Goal: Task Accomplishment & Management: Complete application form

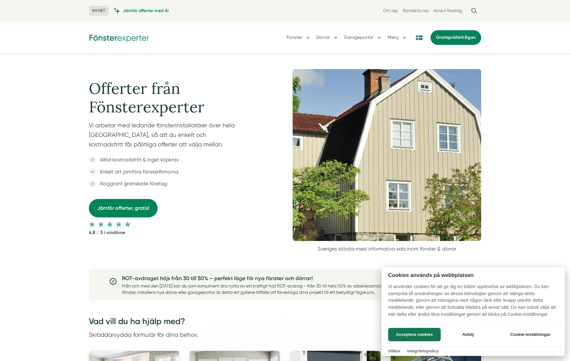
drag, startPoint x: 412, startPoint y: 336, endPoint x: 398, endPoint y: 322, distance: 20.1
click at [412, 336] on button "Acceptera cookies" at bounding box center [414, 334] width 53 height 13
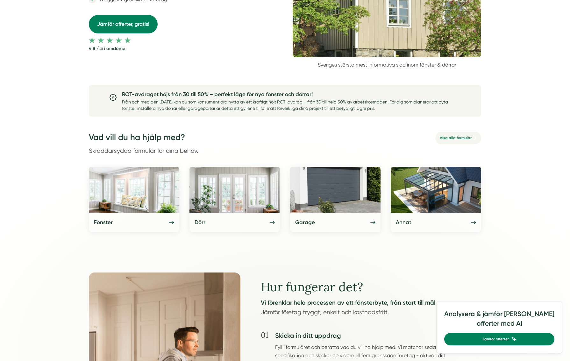
scroll to position [223, 0]
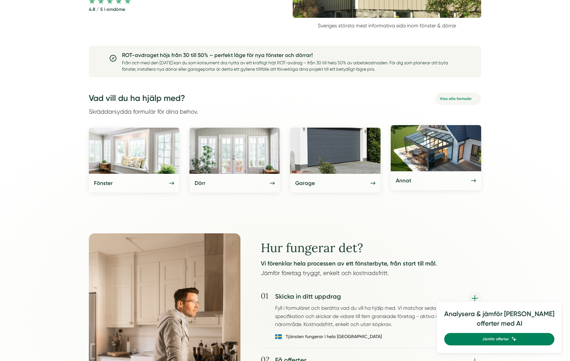
click at [419, 144] on img at bounding box center [436, 148] width 90 height 46
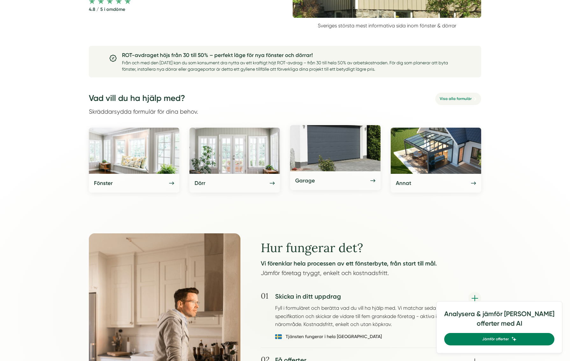
click at [327, 169] on img at bounding box center [335, 148] width 90 height 46
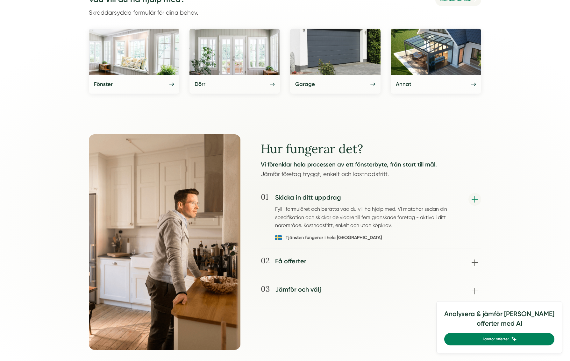
scroll to position [340, 0]
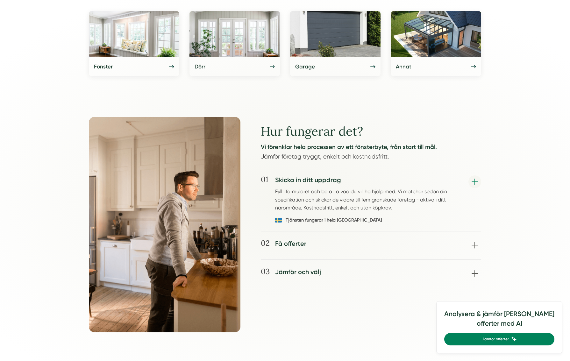
click at [476, 180] on div "01 Skicka in ditt uppdrag Fyll i formuläret och berätta vad du vill ha hjälp me…" at bounding box center [371, 204] width 220 height 56
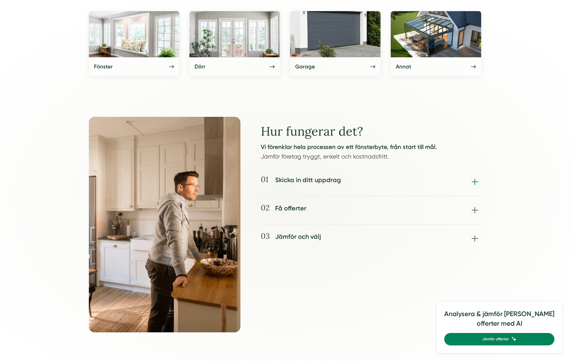
click at [476, 181] on div "01 Skicka in ditt uppdrag Fyll i formuläret och berätta vad du vill ha hjälp me…" at bounding box center [371, 186] width 220 height 21
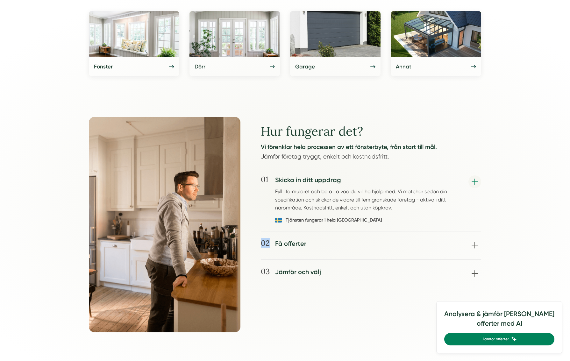
click at [476, 181] on div "01 Skicka in ditt uppdrag Fyll i formuläret och berätta vad du vill ha hjälp me…" at bounding box center [371, 204] width 220 height 56
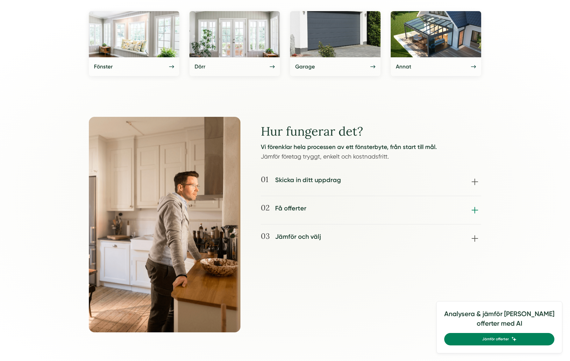
click at [477, 205] on div "02 Få offerter Företagen kontaktar dig för offertlämning vanligtvis inom 24 tim…" at bounding box center [371, 214] width 220 height 21
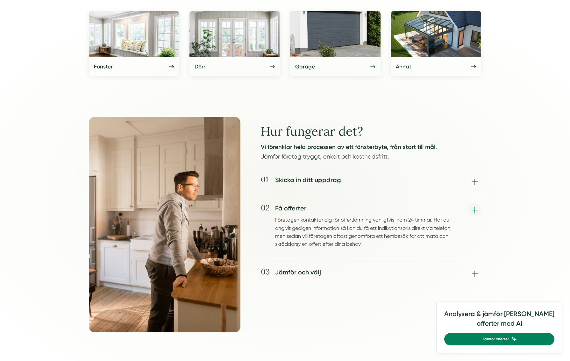
click at [477, 205] on div "02 Få offerter Företagen kontaktar dig för offertlämning vanligtvis inom 24 tim…" at bounding box center [371, 232] width 220 height 56
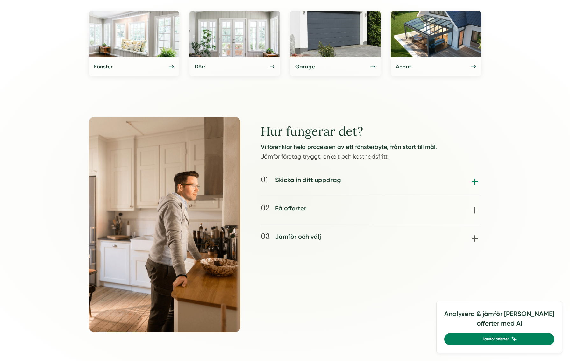
click at [474, 186] on div "01 Skicka in ditt uppdrag Fyll i formuläret och berätta vad du vill ha hjälp me…" at bounding box center [371, 186] width 220 height 21
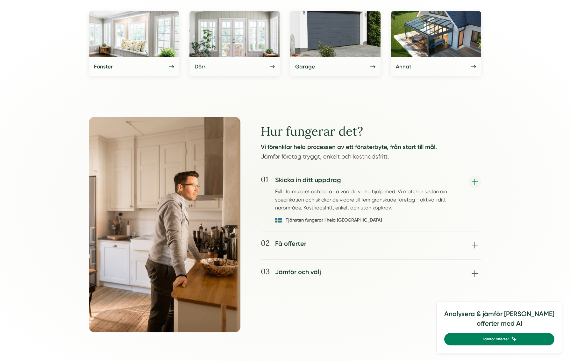
click at [30, 156] on div at bounding box center [285, 198] width 912 height 573
click at [33, 156] on div at bounding box center [285, 198] width 912 height 573
